Goal: Complete application form: Complete application form

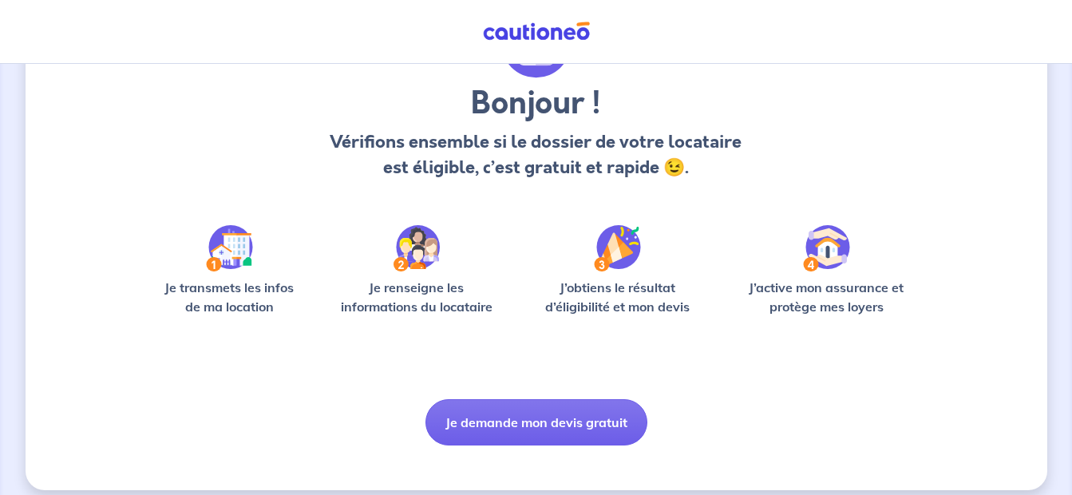
scroll to position [128, 0]
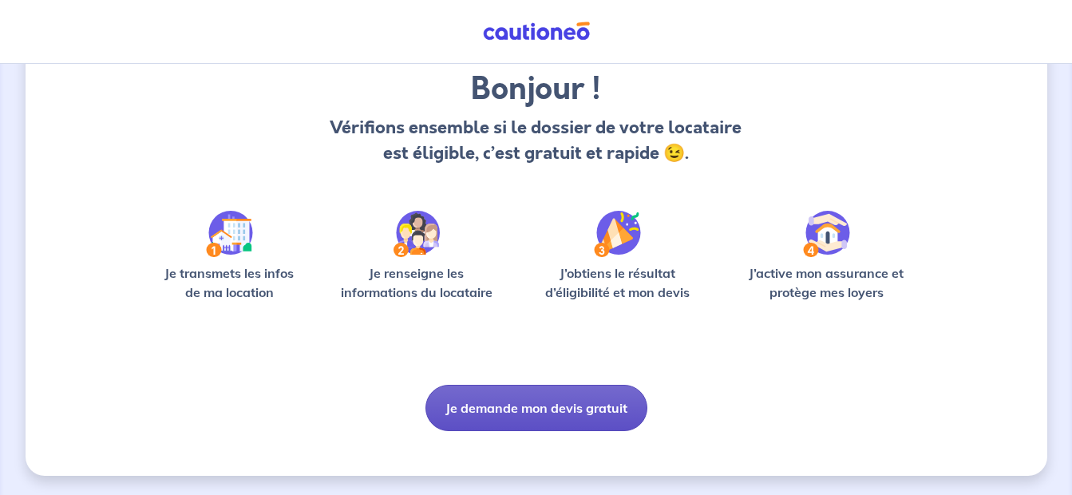
click at [494, 406] on button "Je demande mon devis gratuit" at bounding box center [536, 408] width 222 height 46
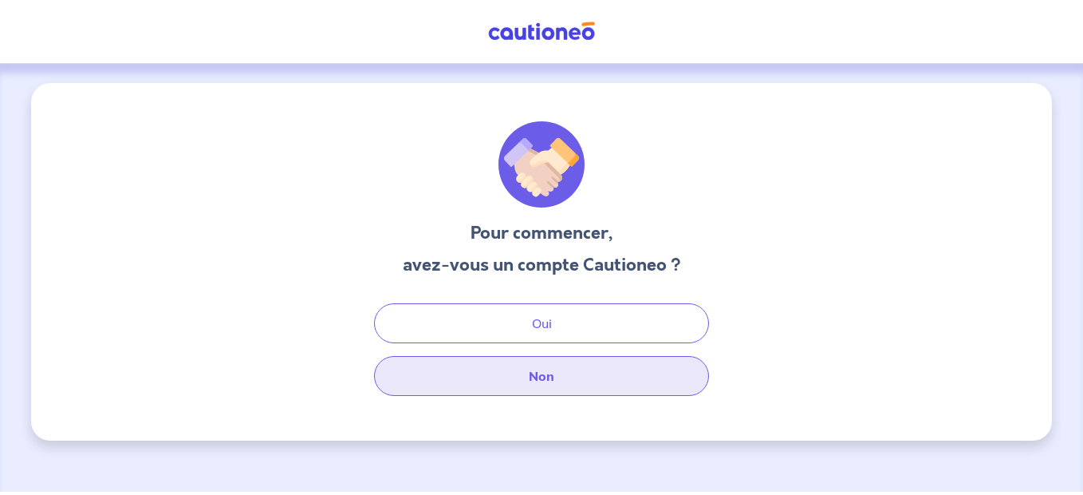
click at [538, 386] on button "Non" at bounding box center [541, 376] width 335 height 40
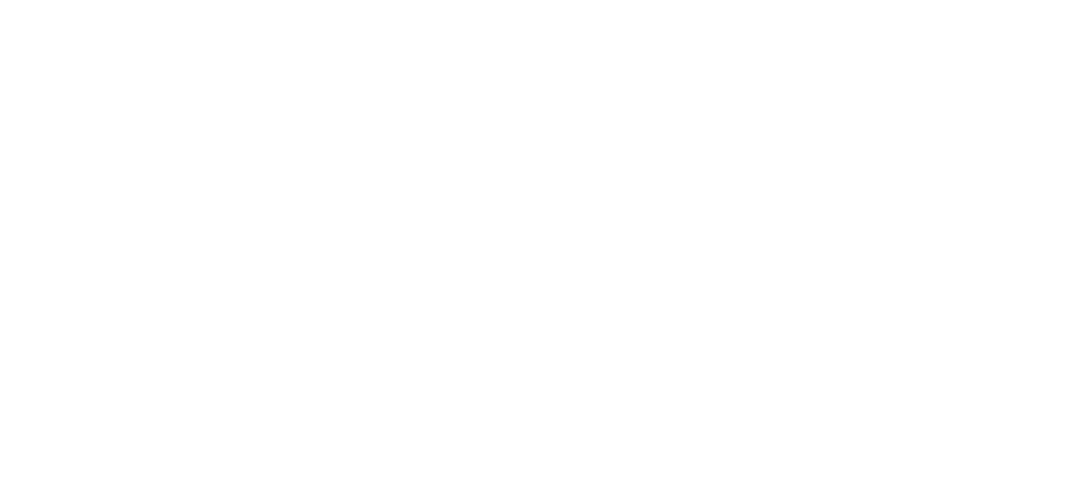
select select "FR"
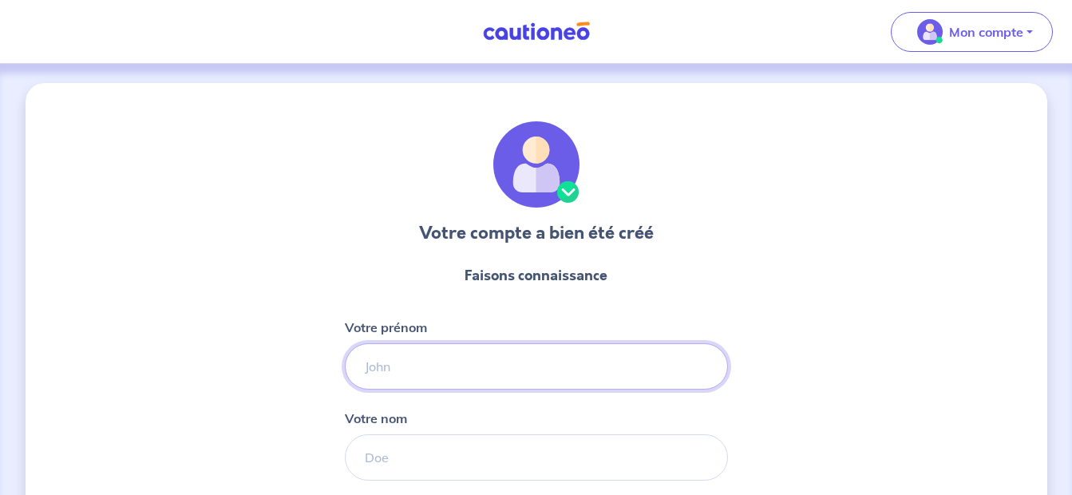
click at [499, 366] on input "Votre prénom" at bounding box center [536, 366] width 383 height 46
type input "MAUD"
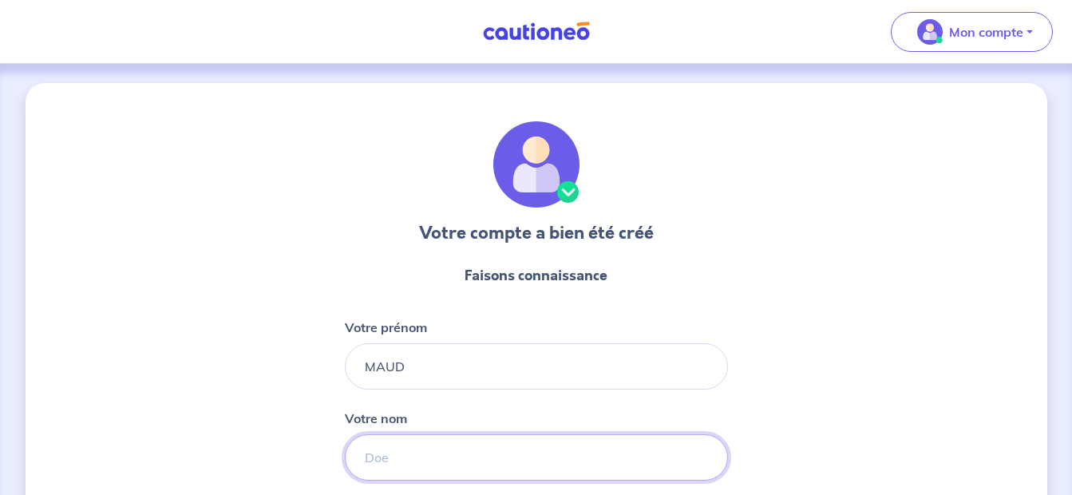
type input "ALLEGRE"
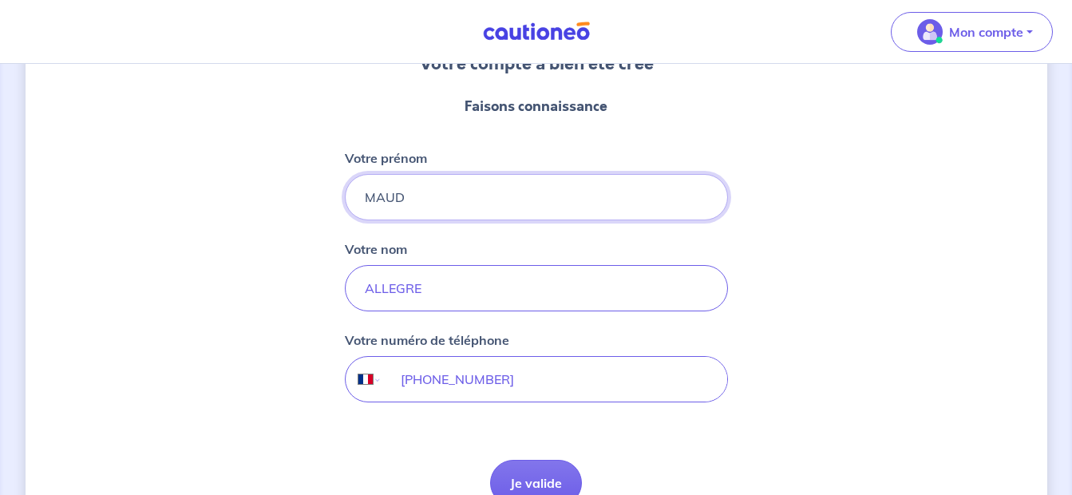
scroll to position [257, 0]
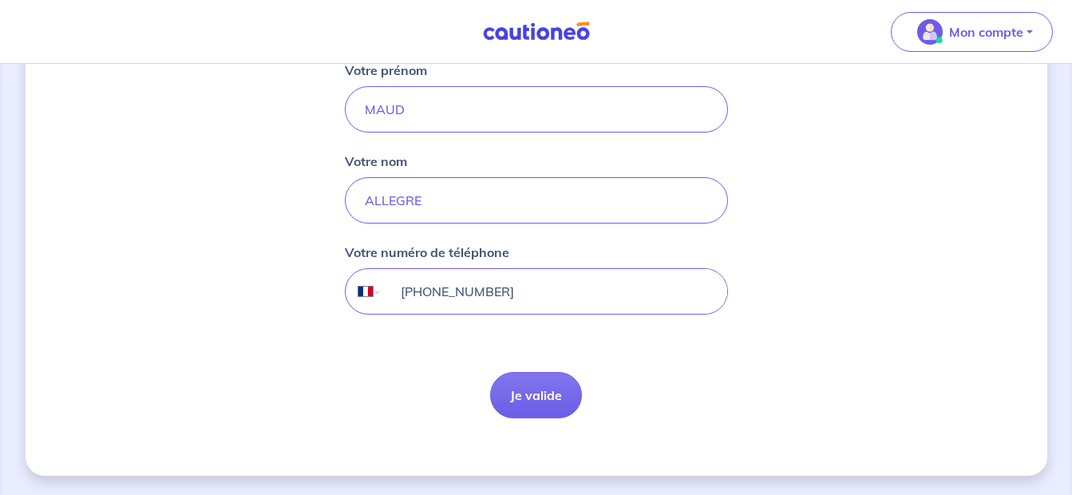
drag, startPoint x: 534, startPoint y: 291, endPoint x: 436, endPoint y: 294, distance: 97.4
click at [436, 294] on input "[PHONE_NUMBER]" at bounding box center [553, 291] width 345 height 45
type input "[PHONE_NUMBER]"
click at [536, 396] on button "Je valide" at bounding box center [536, 395] width 92 height 46
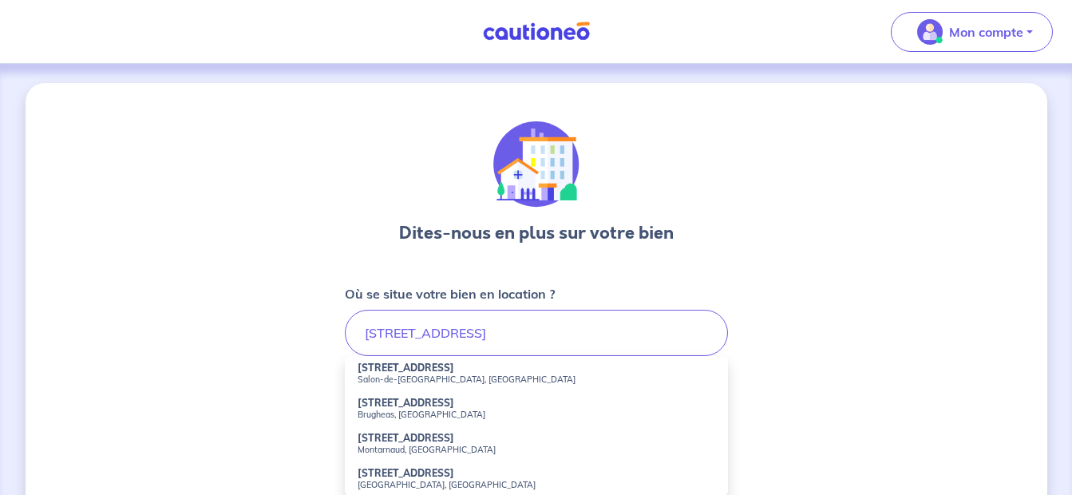
click at [404, 374] on small "Salon-de-[GEOGRAPHIC_DATA], [GEOGRAPHIC_DATA]" at bounding box center [535, 378] width 357 height 11
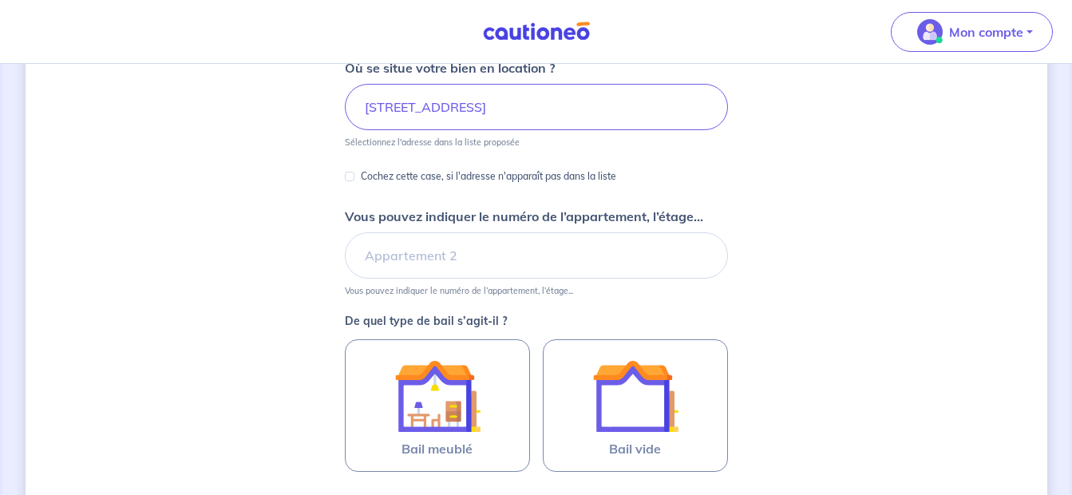
scroll to position [198, 0]
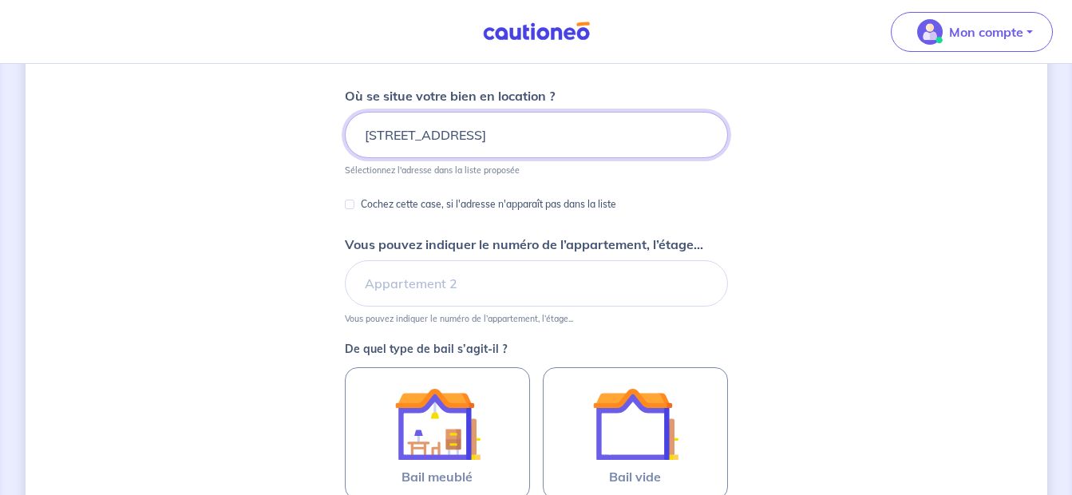
click at [379, 136] on input "[STREET_ADDRESS]" at bounding box center [536, 135] width 383 height 46
click at [380, 136] on input "[STREET_ADDRESS]" at bounding box center [536, 135] width 383 height 46
click at [385, 136] on input "[STREET_ADDRESS]" at bounding box center [536, 135] width 383 height 46
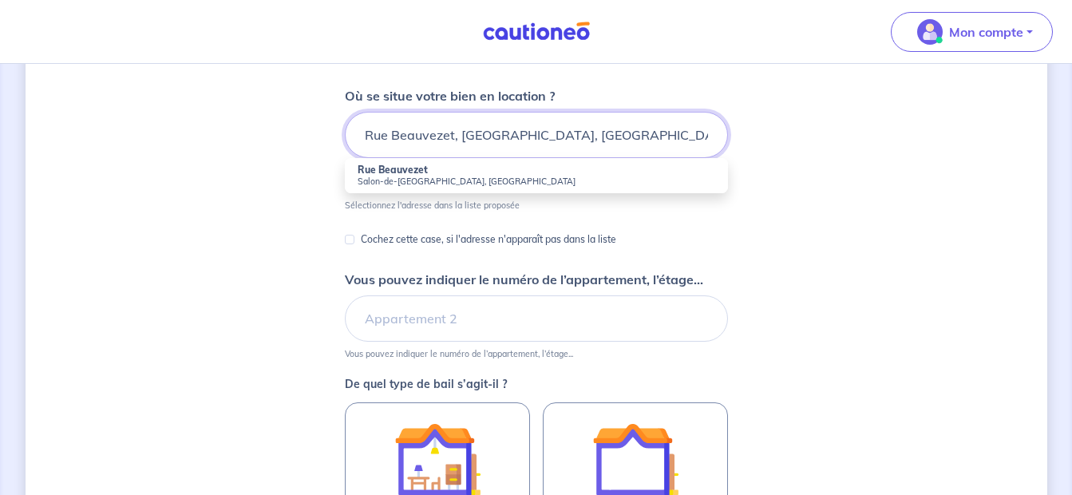
type input "Rue Beauvezet, [GEOGRAPHIC_DATA], [GEOGRAPHIC_DATA]"
click at [381, 176] on small "Salon-de-[GEOGRAPHIC_DATA], [GEOGRAPHIC_DATA]" at bounding box center [535, 181] width 357 height 11
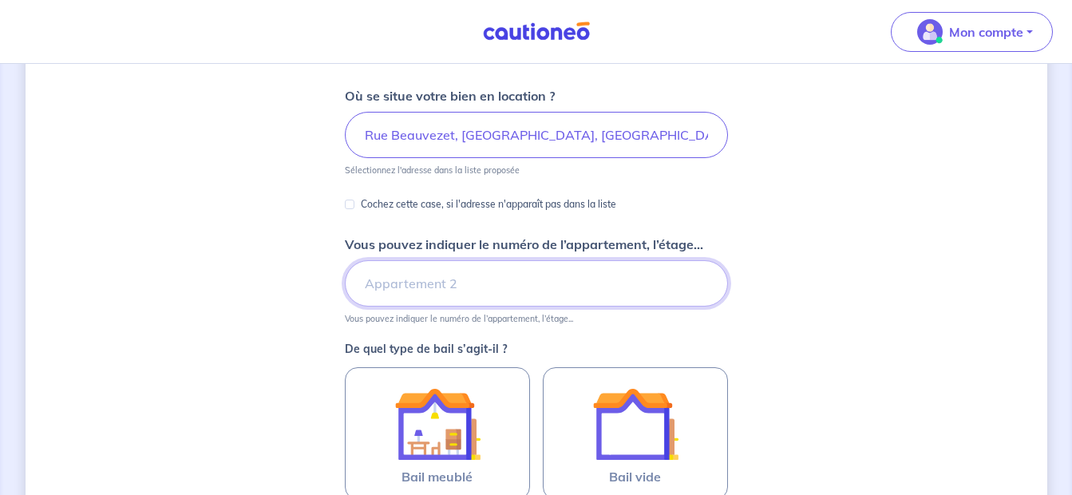
click at [417, 297] on input "Vous pouvez indiquer le numéro de l’appartement, l’étage..." at bounding box center [536, 283] width 383 height 46
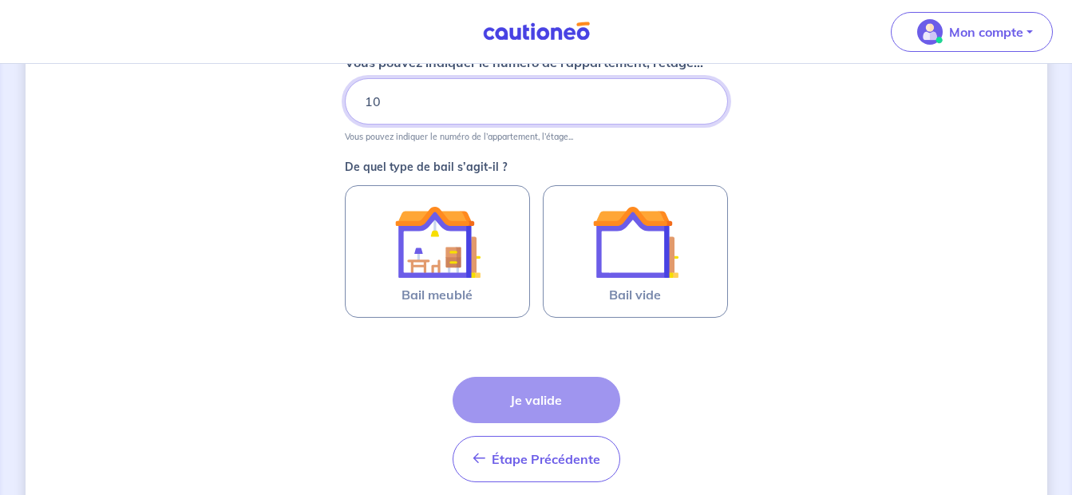
scroll to position [400, 0]
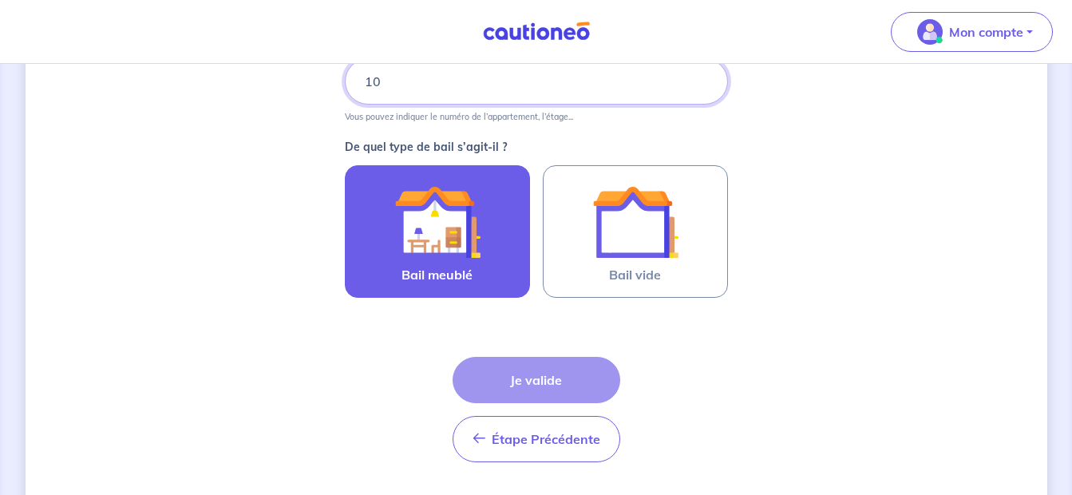
type input "10"
click at [432, 234] on img at bounding box center [437, 222] width 86 height 86
click at [0, 0] on input "Bail meublé" at bounding box center [0, 0] width 0 height 0
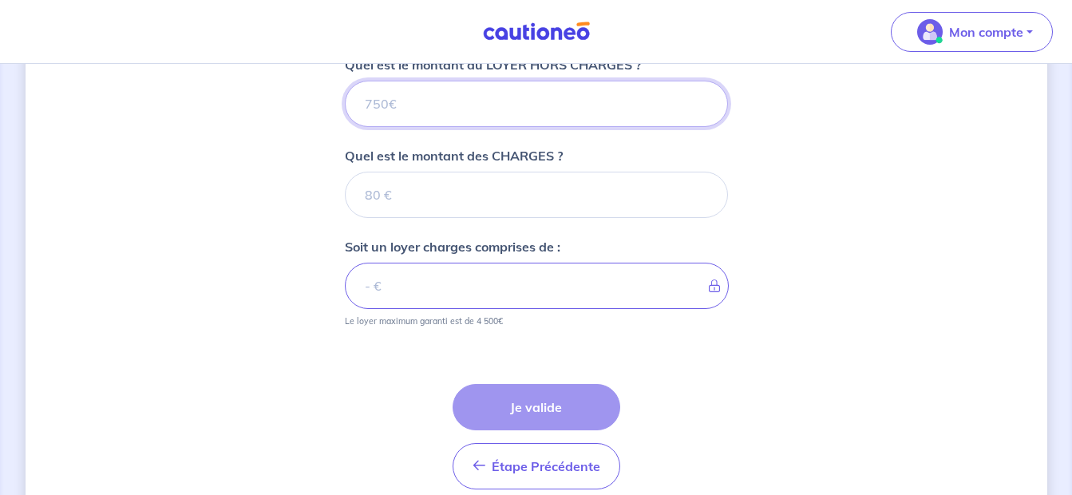
scroll to position [736, 0]
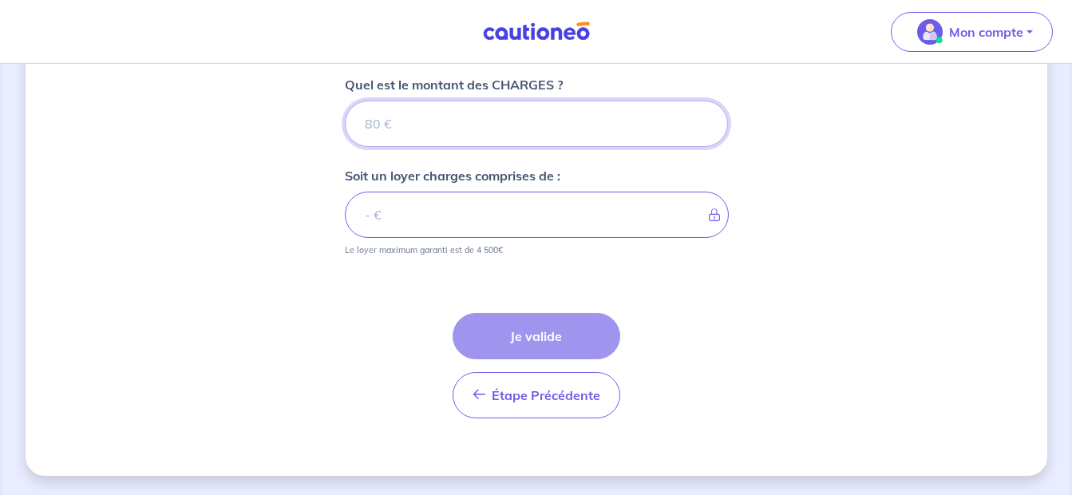
click at [396, 121] on input "Quel est le montant des CHARGES ?" at bounding box center [536, 124] width 383 height 46
type input "90"
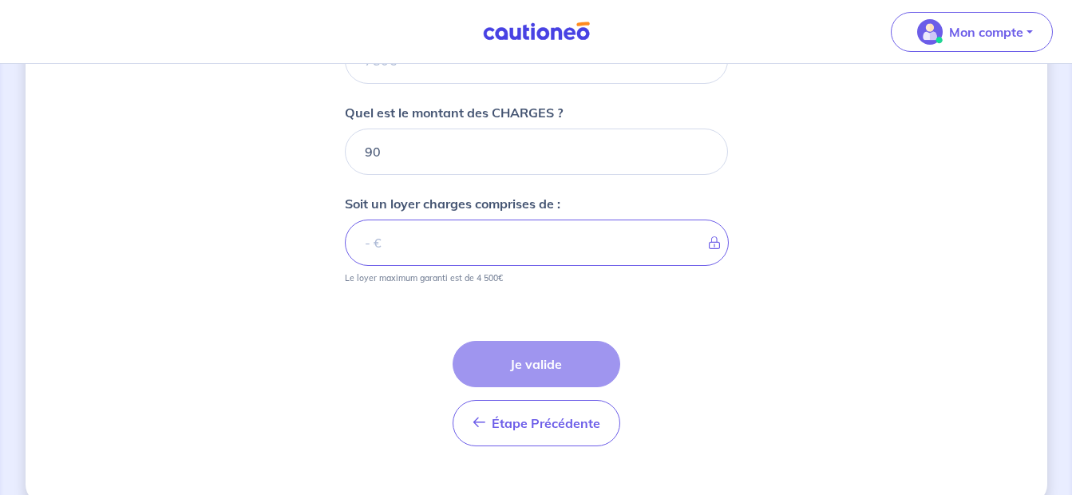
scroll to position [633, 0]
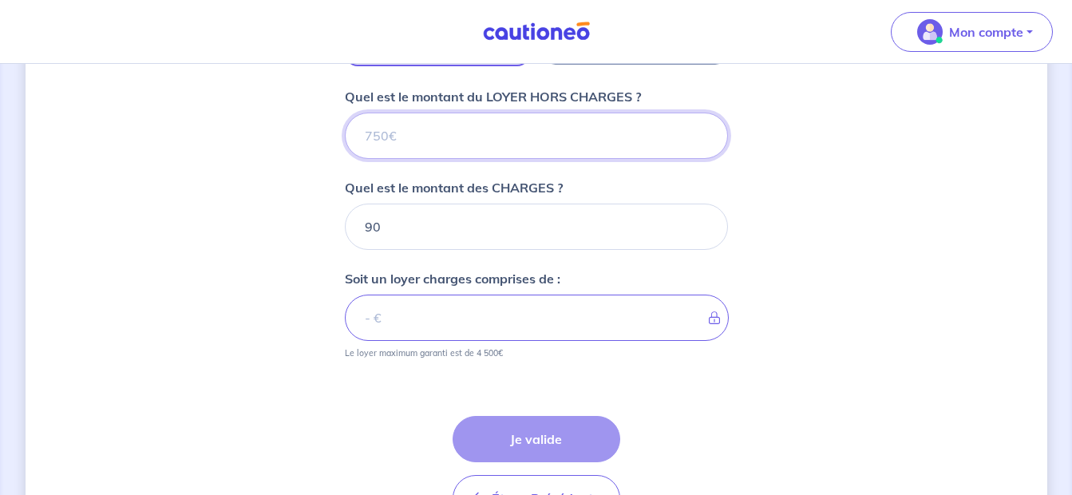
click at [378, 124] on input "Quel est le montant du LOYER HORS CHARGES ?" at bounding box center [536, 135] width 383 height 46
type input "1"
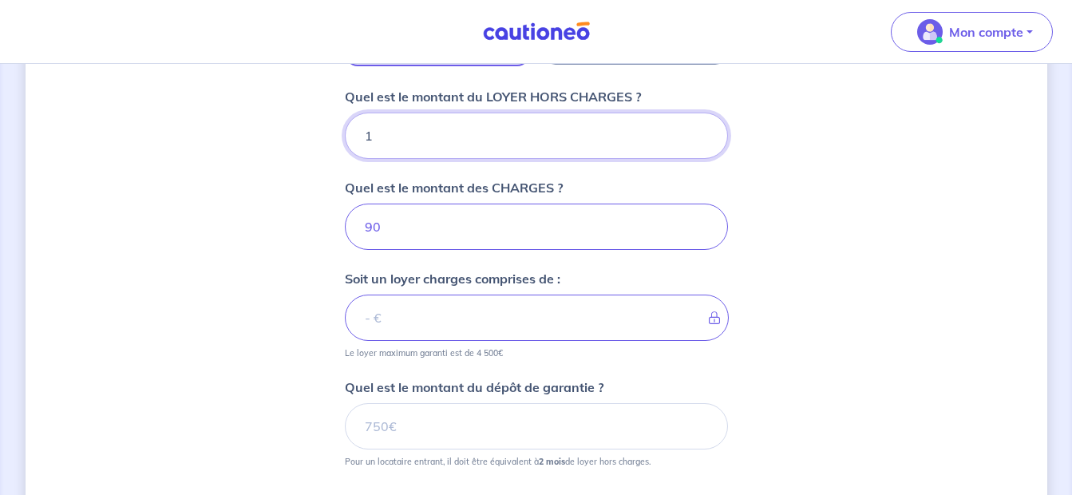
type input "91"
type input "11"
type input "101"
type input "1110"
type input "1200"
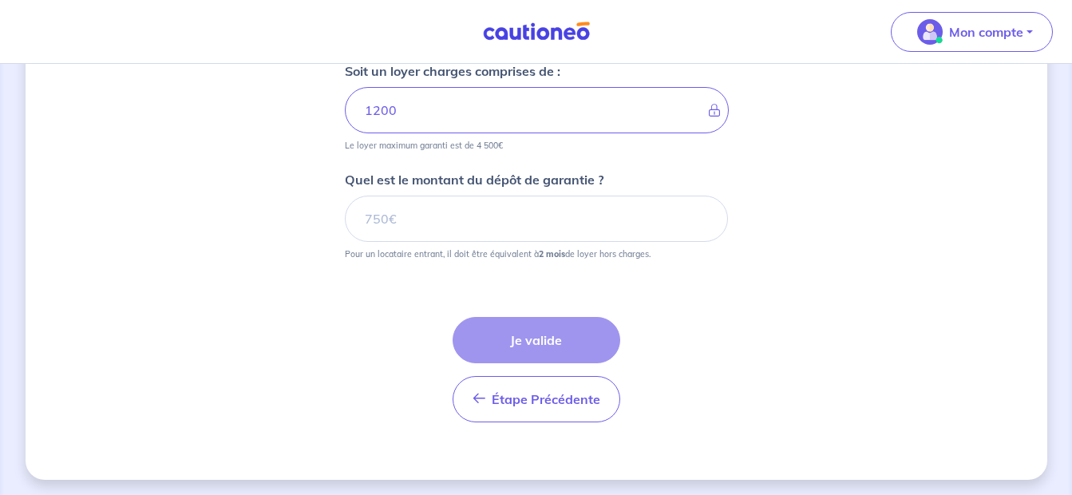
scroll to position [844, 0]
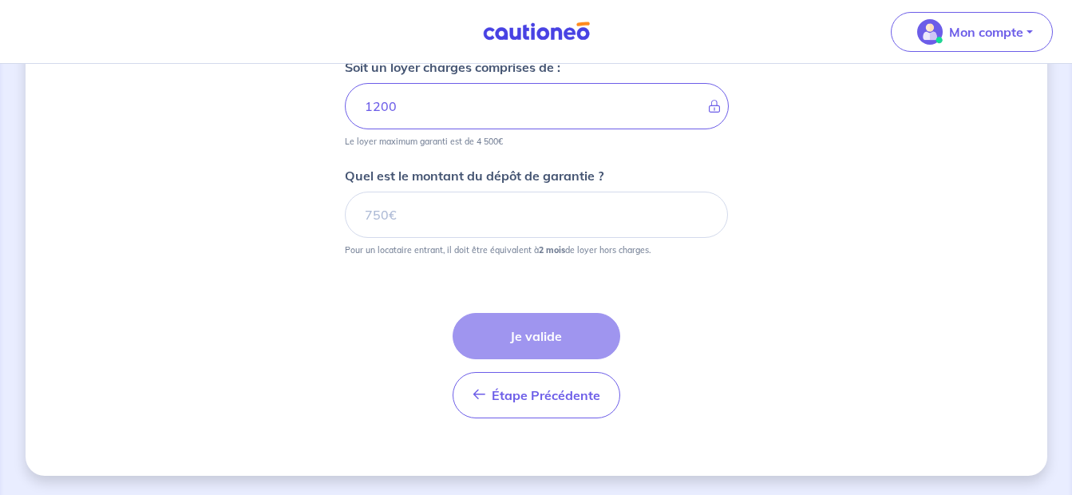
type input "1110"
click at [442, 209] on input "Quel est le montant du dépôt de garantie ?" at bounding box center [536, 214] width 383 height 46
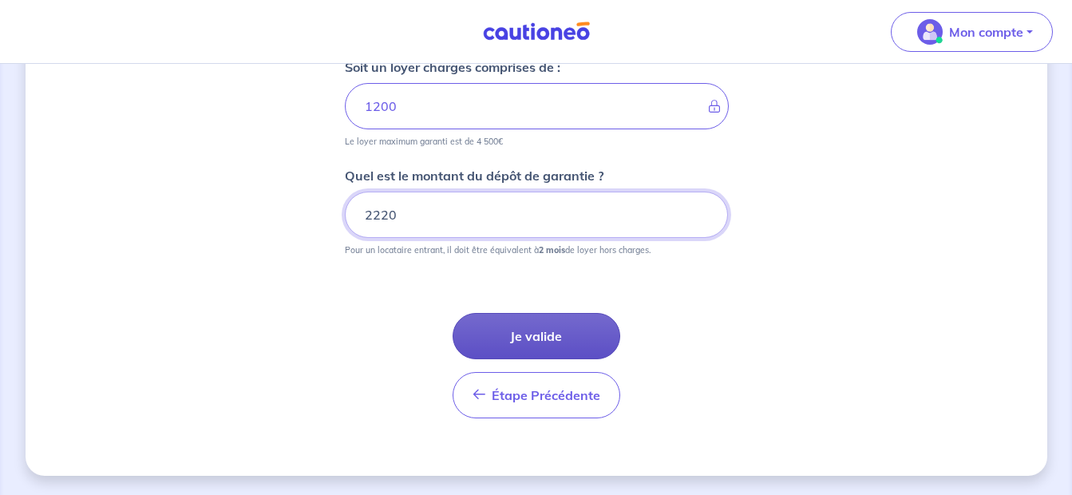
type input "2220"
click at [569, 330] on button "Je valide" at bounding box center [536, 336] width 168 height 46
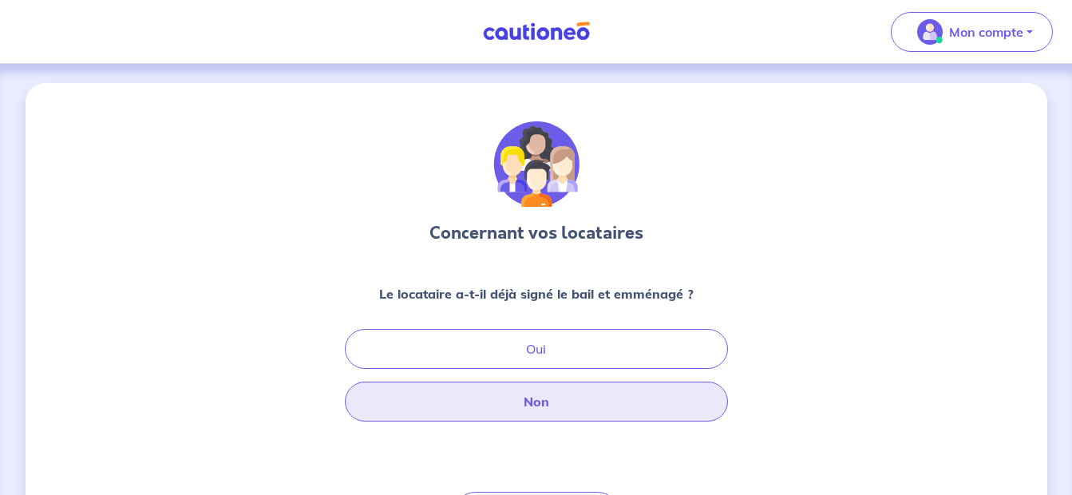
click at [549, 413] on button "Non" at bounding box center [536, 401] width 383 height 40
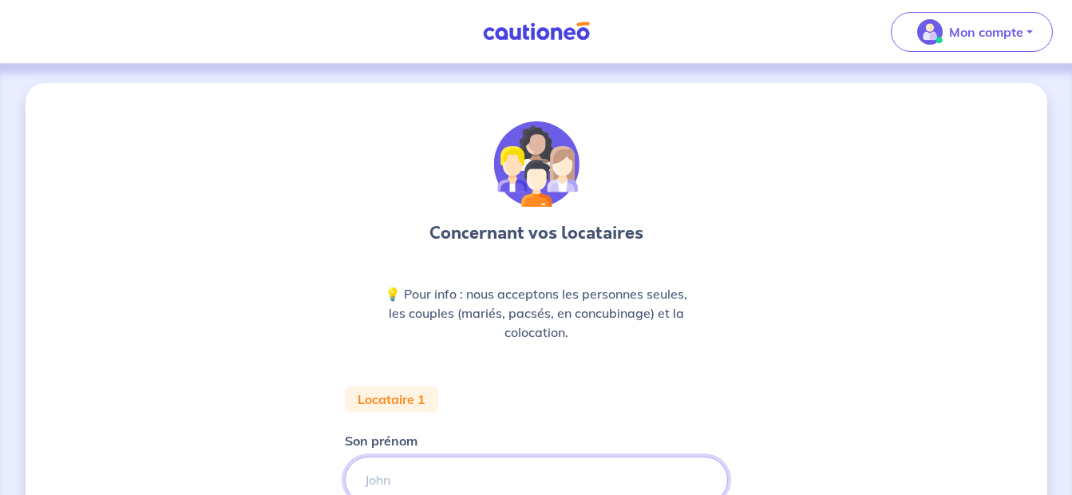
click at [476, 480] on input "Son prénom" at bounding box center [536, 479] width 383 height 46
click at [397, 470] on input "Son prénom" at bounding box center [536, 479] width 383 height 46
paste input "de Cérou"
click at [405, 481] on input "De de Cérou" at bounding box center [536, 479] width 383 height 46
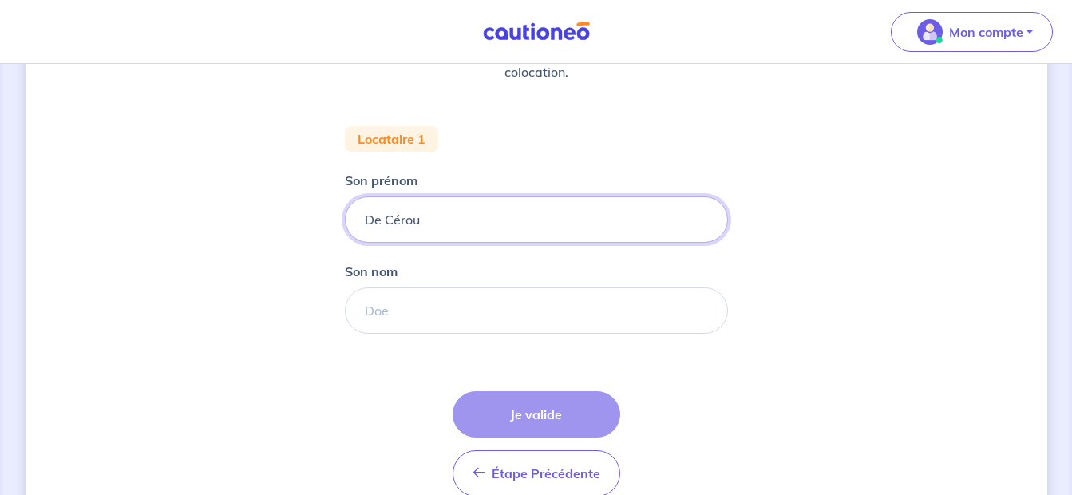
scroll to position [262, 0]
type input "De Cérou"
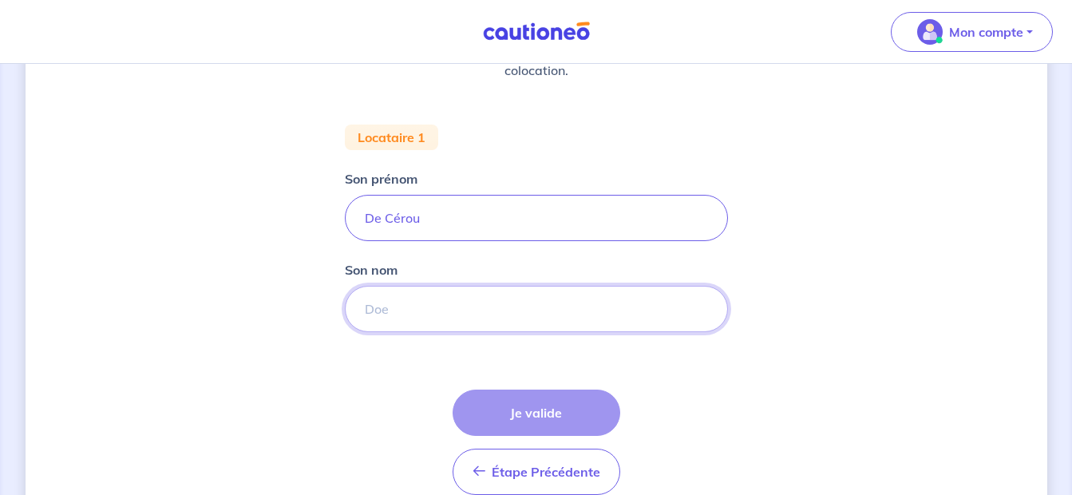
click at [388, 327] on input "Son nom" at bounding box center [536, 309] width 383 height 46
paste input "de Cérou"
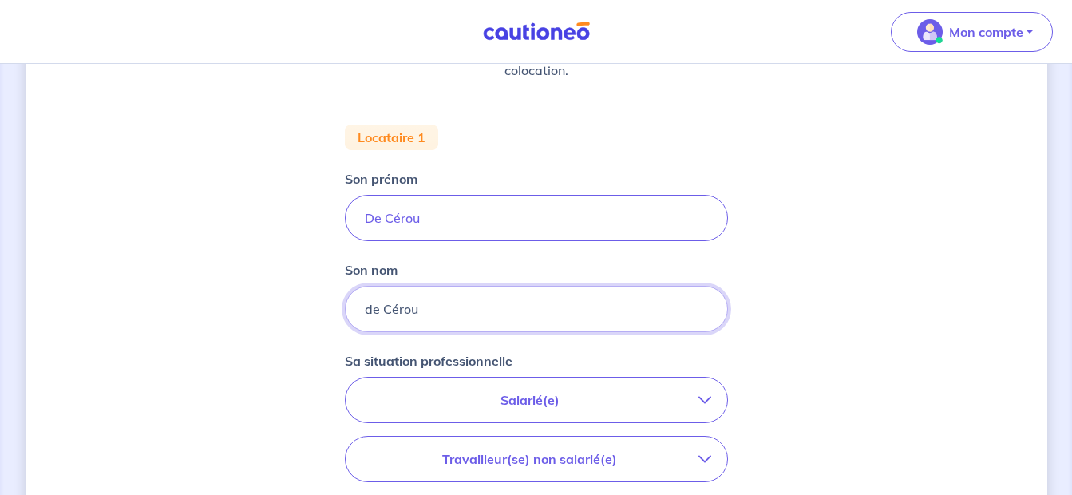
click at [369, 306] on input "de Cérou" at bounding box center [536, 309] width 383 height 46
type input "De Cérou"
click at [437, 206] on input "De Cérou" at bounding box center [536, 218] width 383 height 46
type input "D"
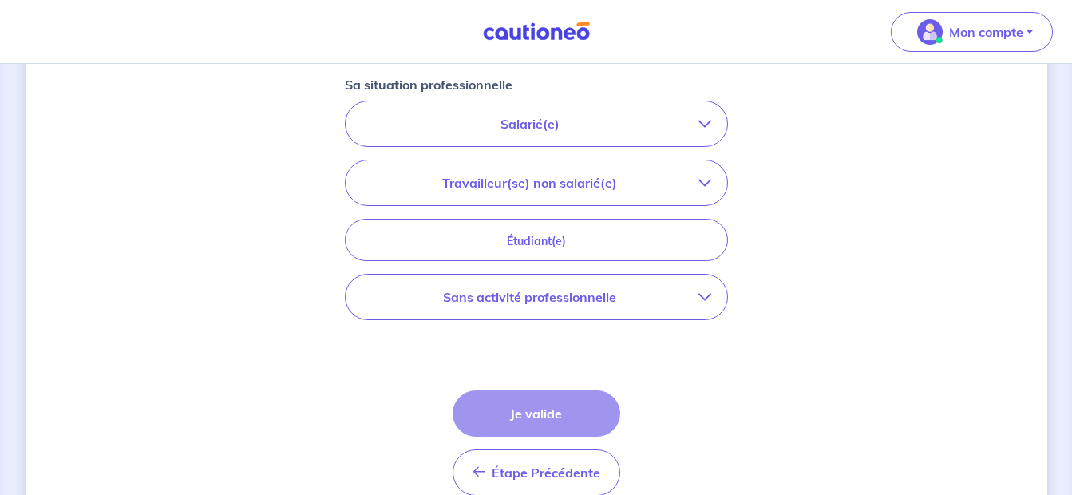
scroll to position [530, 0]
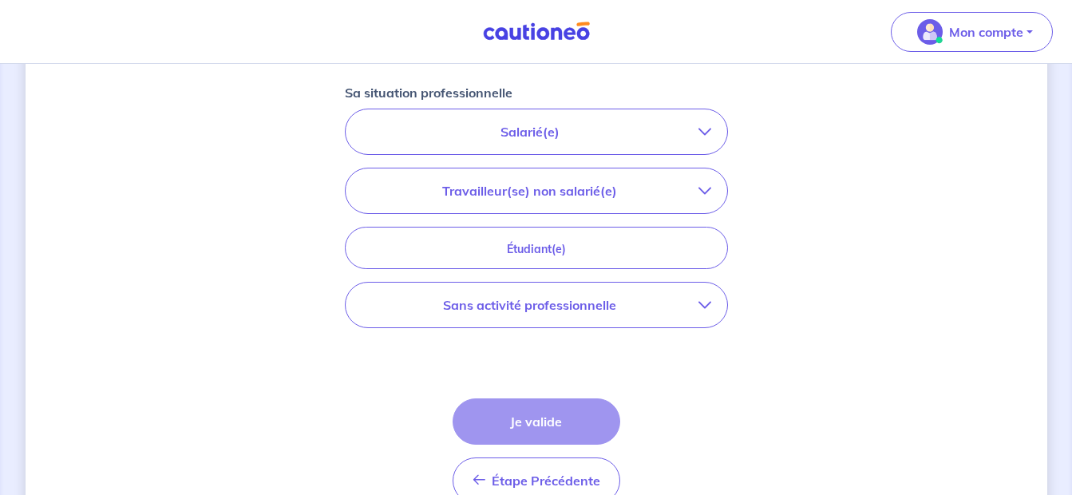
type input "[PERSON_NAME]"
click at [690, 194] on p "Travailleur(se) non salarié(e)" at bounding box center [529, 190] width 337 height 19
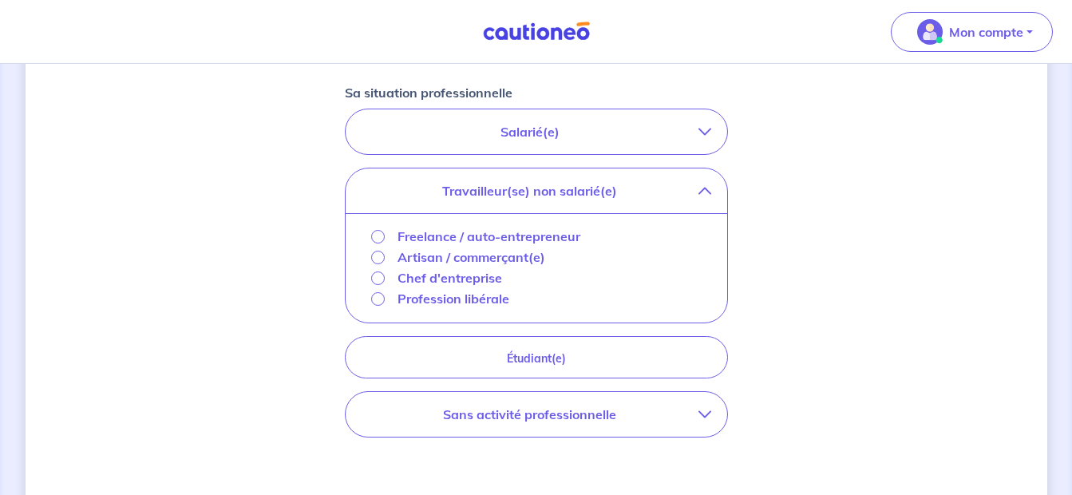
click at [420, 239] on p "Freelance / auto-entrepreneur" at bounding box center [488, 236] width 183 height 19
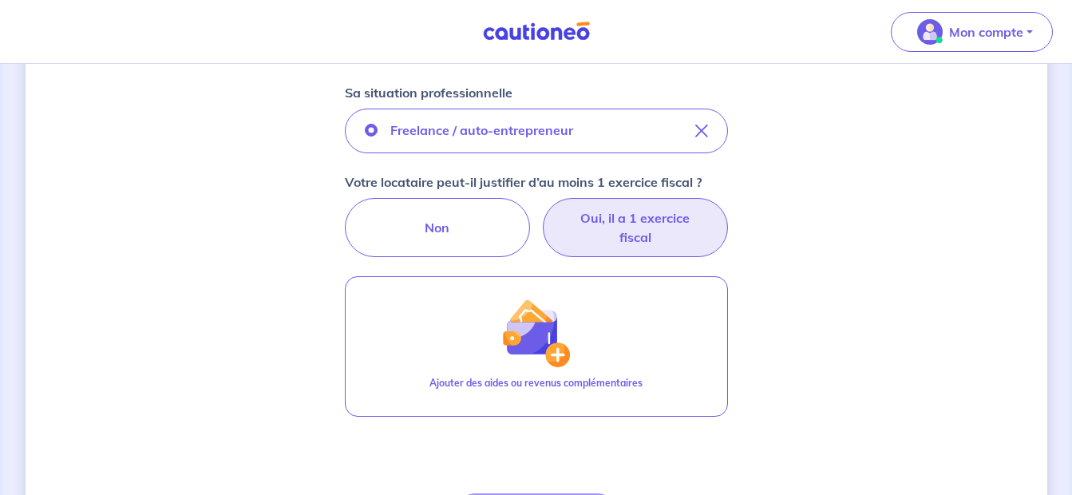
click at [628, 239] on label "Oui, il a 1 exercice fiscal" at bounding box center [635, 227] width 185 height 59
click at [541, 208] on input "Oui, il a 1 exercice fiscal" at bounding box center [536, 203] width 10 height 10
radio input "true"
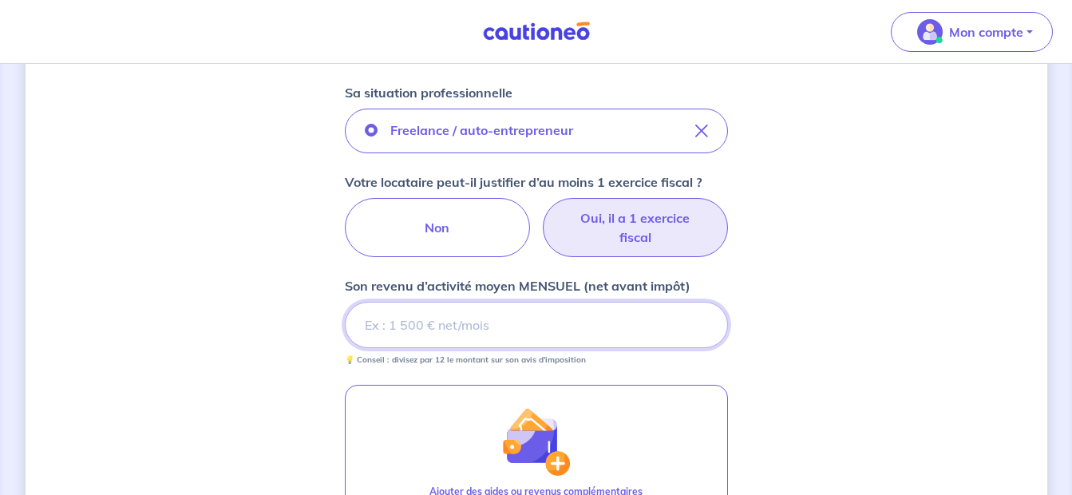
click at [452, 332] on input "Son revenu d’activité moyen MENSUEL (net avant impôt)" at bounding box center [536, 325] width 383 height 46
click at [381, 319] on input "Son revenu d’activité moyen MENSUEL (net avant impôt)" at bounding box center [536, 325] width 383 height 46
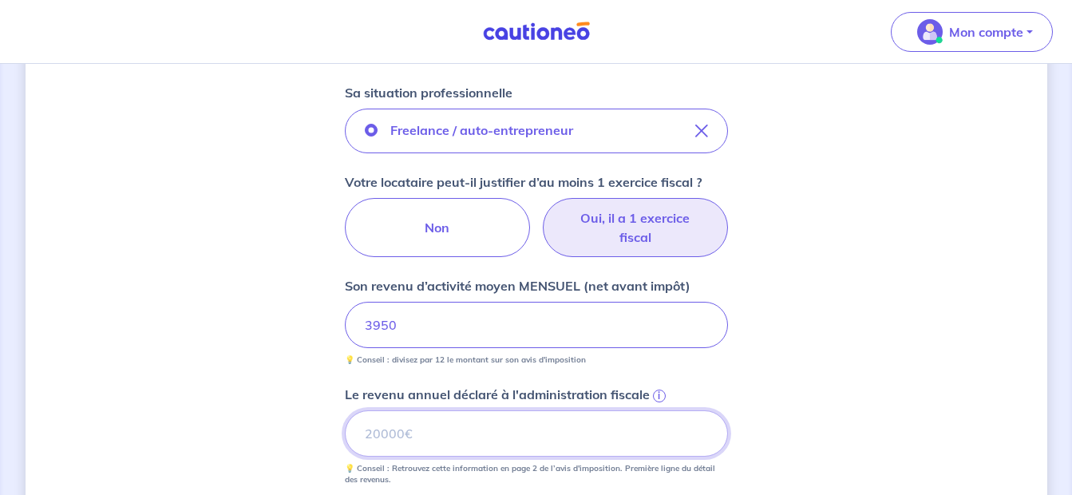
click at [498, 436] on input "Le revenu annuel déclaré à l'administration fiscale i" at bounding box center [536, 433] width 383 height 46
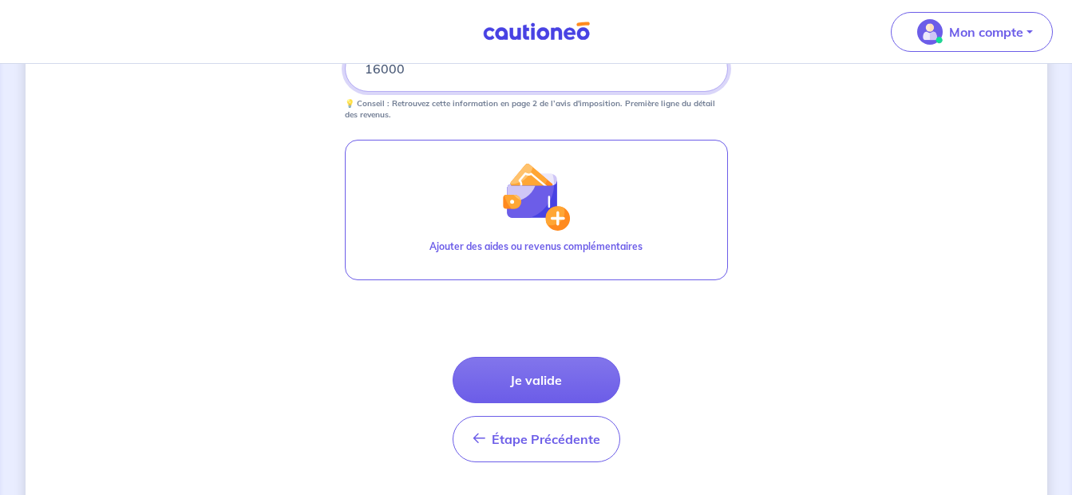
scroll to position [897, 0]
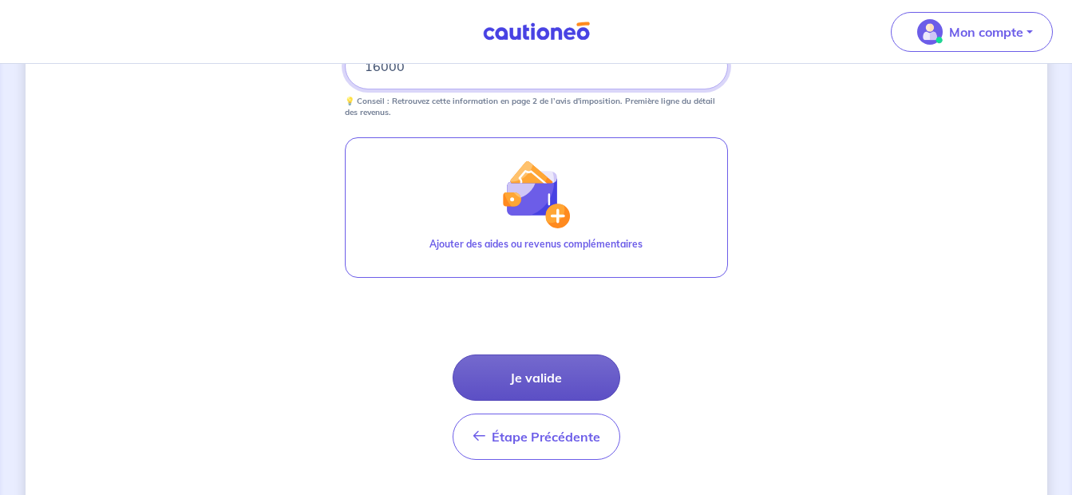
type input "16000"
click at [551, 374] on button "Je valide" at bounding box center [536, 377] width 168 height 46
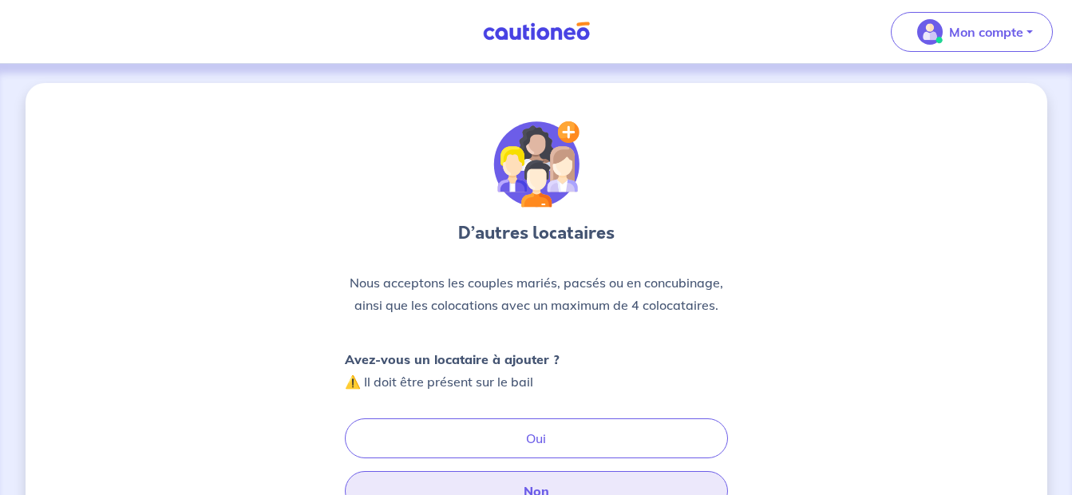
click at [526, 488] on button "Non" at bounding box center [536, 491] width 383 height 40
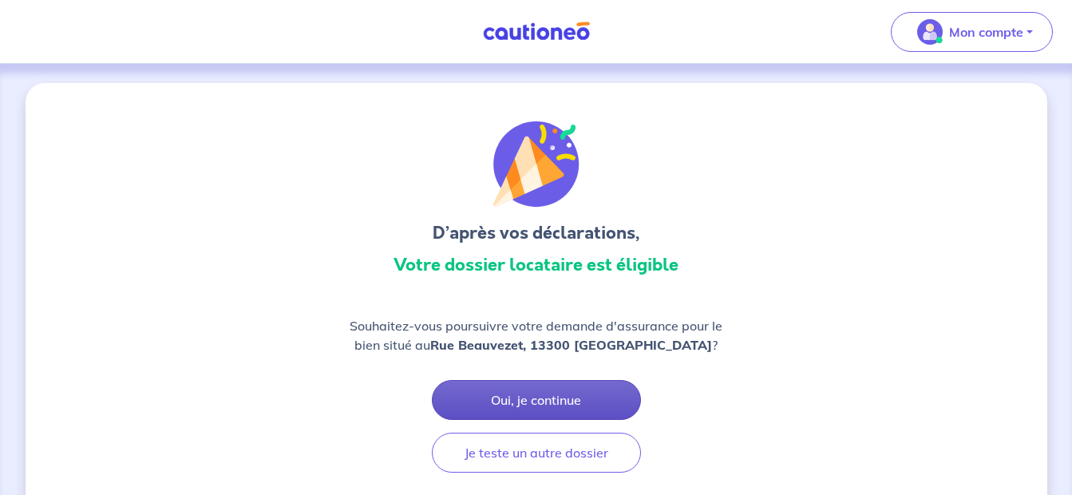
click at [529, 399] on button "Oui, je continue" at bounding box center [536, 400] width 209 height 40
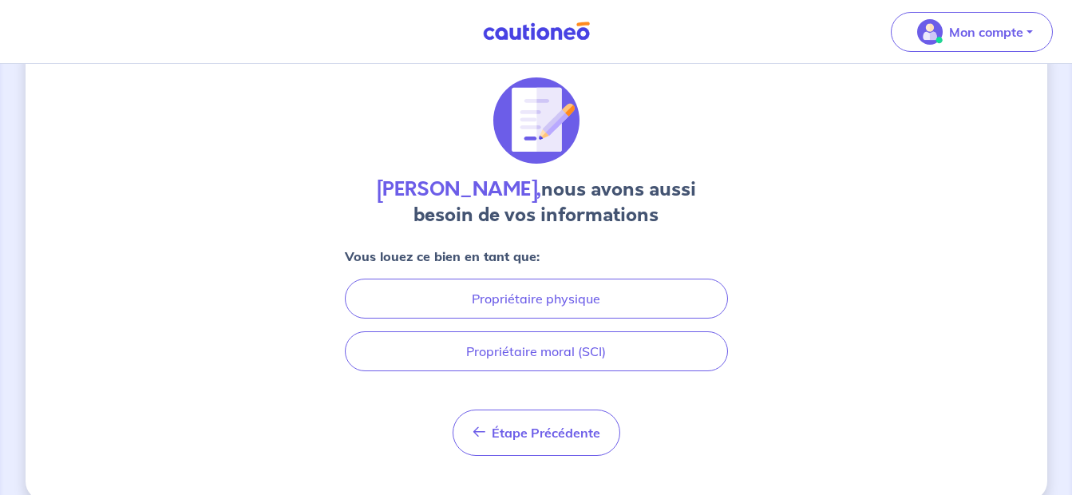
scroll to position [43, 0]
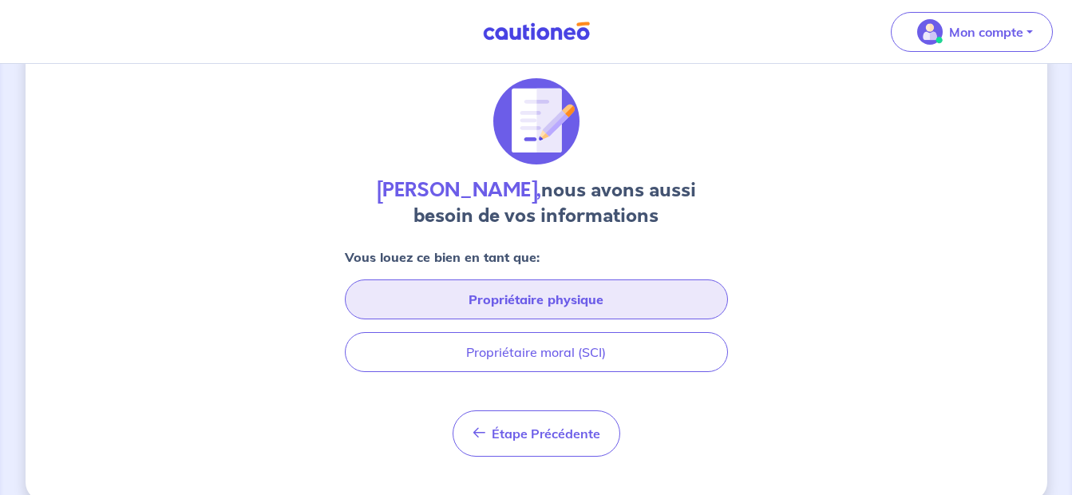
click at [633, 299] on button "Propriétaire physique" at bounding box center [536, 299] width 383 height 40
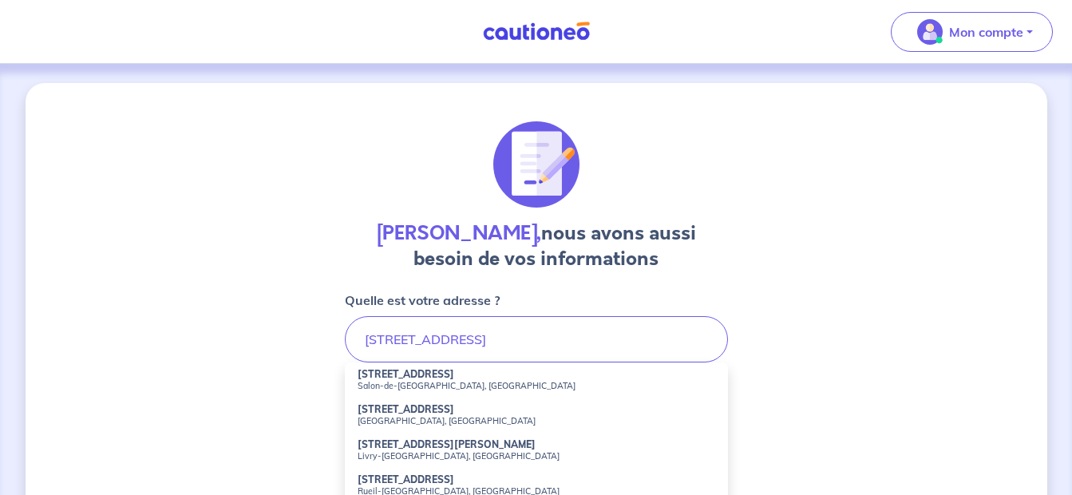
click at [424, 381] on small "Salon-de-[GEOGRAPHIC_DATA], [GEOGRAPHIC_DATA]" at bounding box center [535, 385] width 357 height 11
type input "[STREET_ADDRESS]"
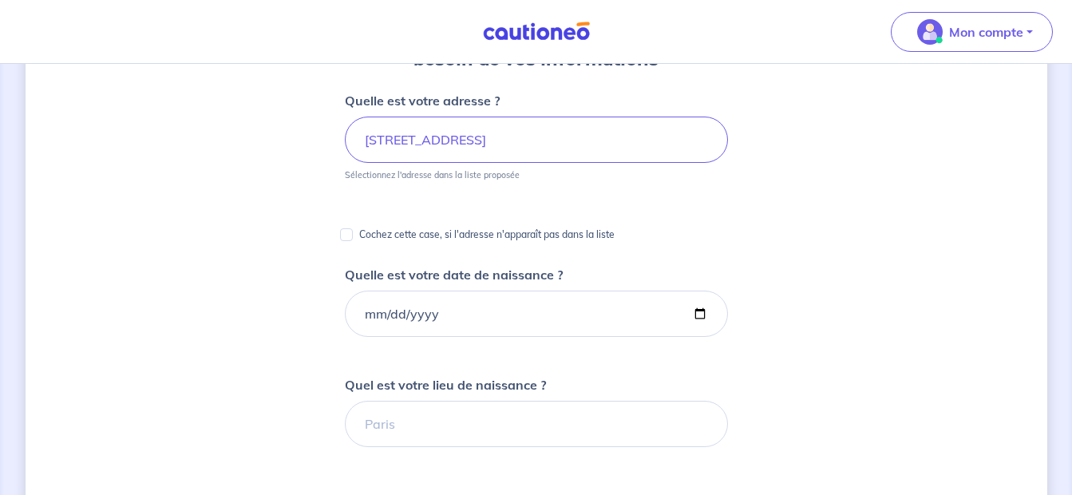
scroll to position [304, 0]
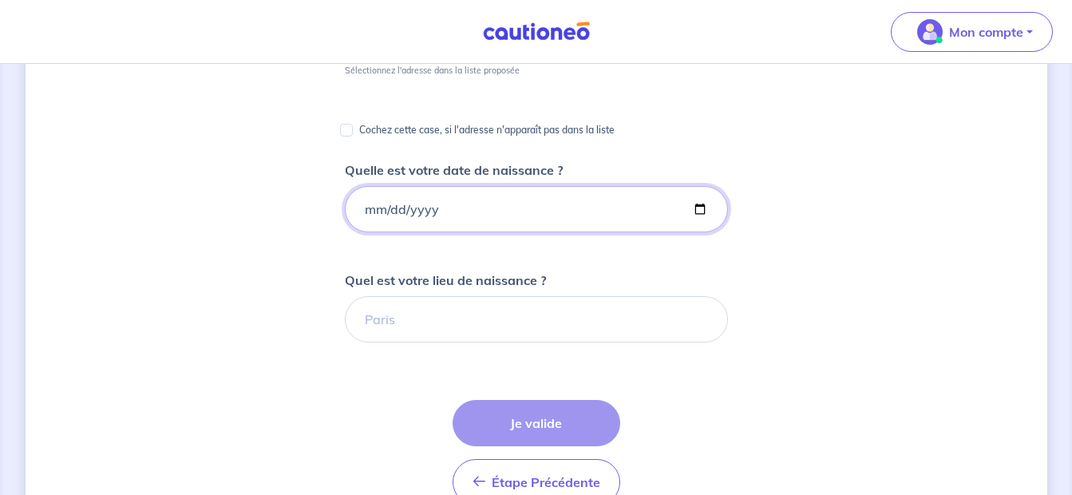
click at [699, 206] on input "Quelle est votre date de naissance ?" at bounding box center [536, 209] width 383 height 46
type input "[DATE]"
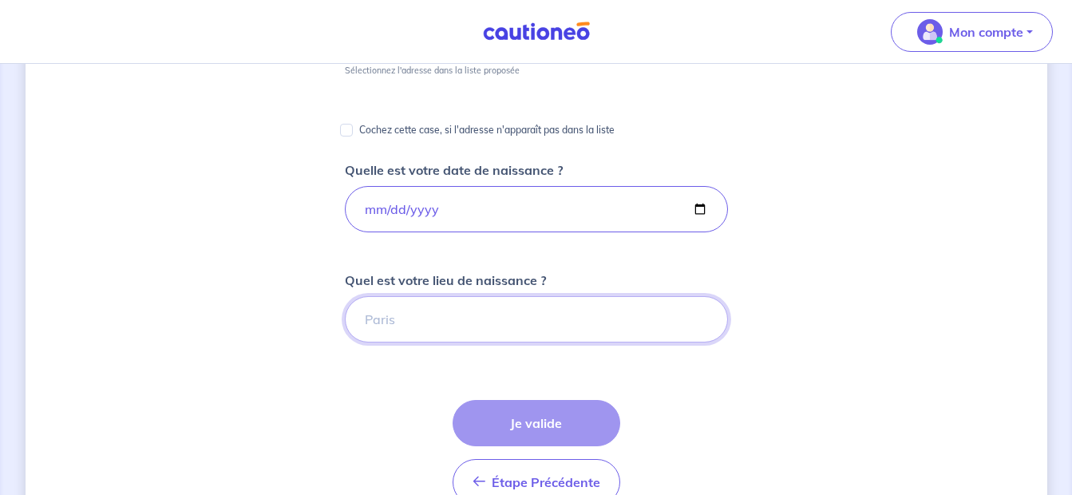
click at [468, 319] on input "Quel est votre lieu de naissance ?" at bounding box center [536, 319] width 383 height 46
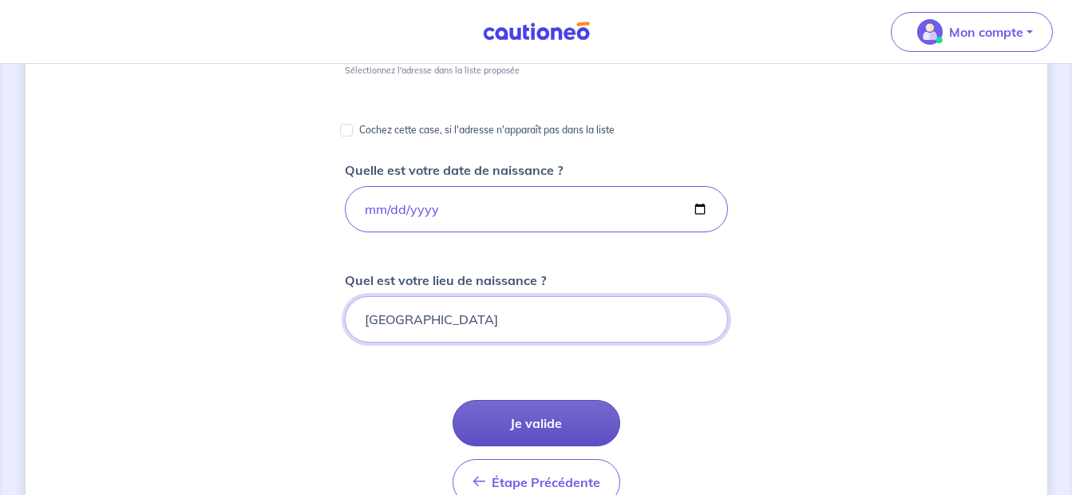
type input "[GEOGRAPHIC_DATA]"
click at [511, 424] on button "Je valide" at bounding box center [536, 423] width 168 height 46
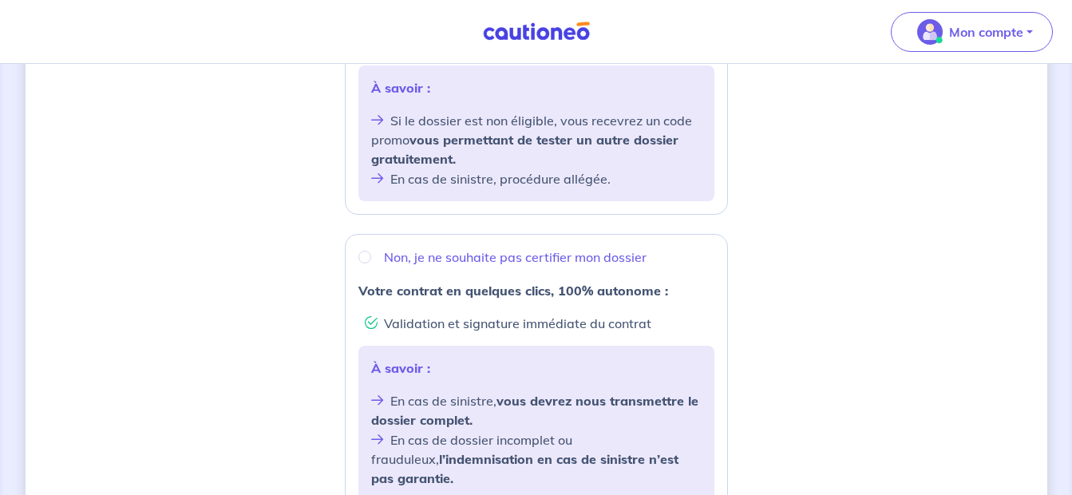
scroll to position [484, 0]
